Goal: Entertainment & Leisure: Consume media (video, audio)

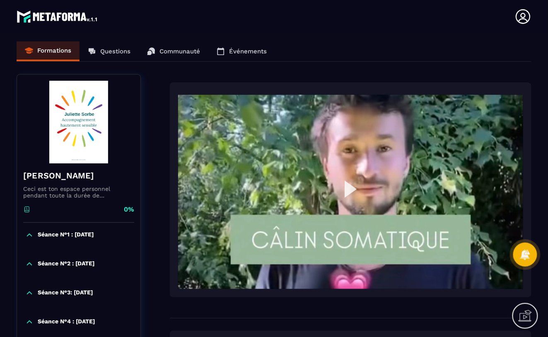
click at [344, 187] on img at bounding box center [350, 192] width 345 height 194
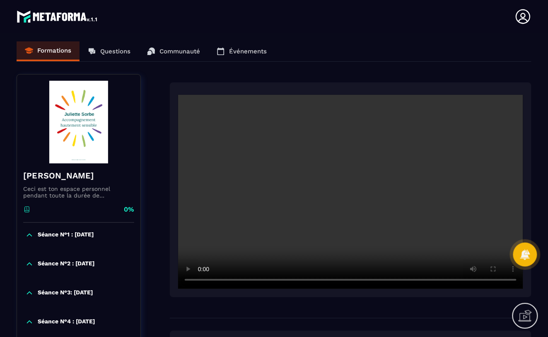
click at [274, 225] on video at bounding box center [350, 192] width 345 height 194
click at [286, 205] on video at bounding box center [350, 192] width 345 height 194
